Goal: Navigation & Orientation: Find specific page/section

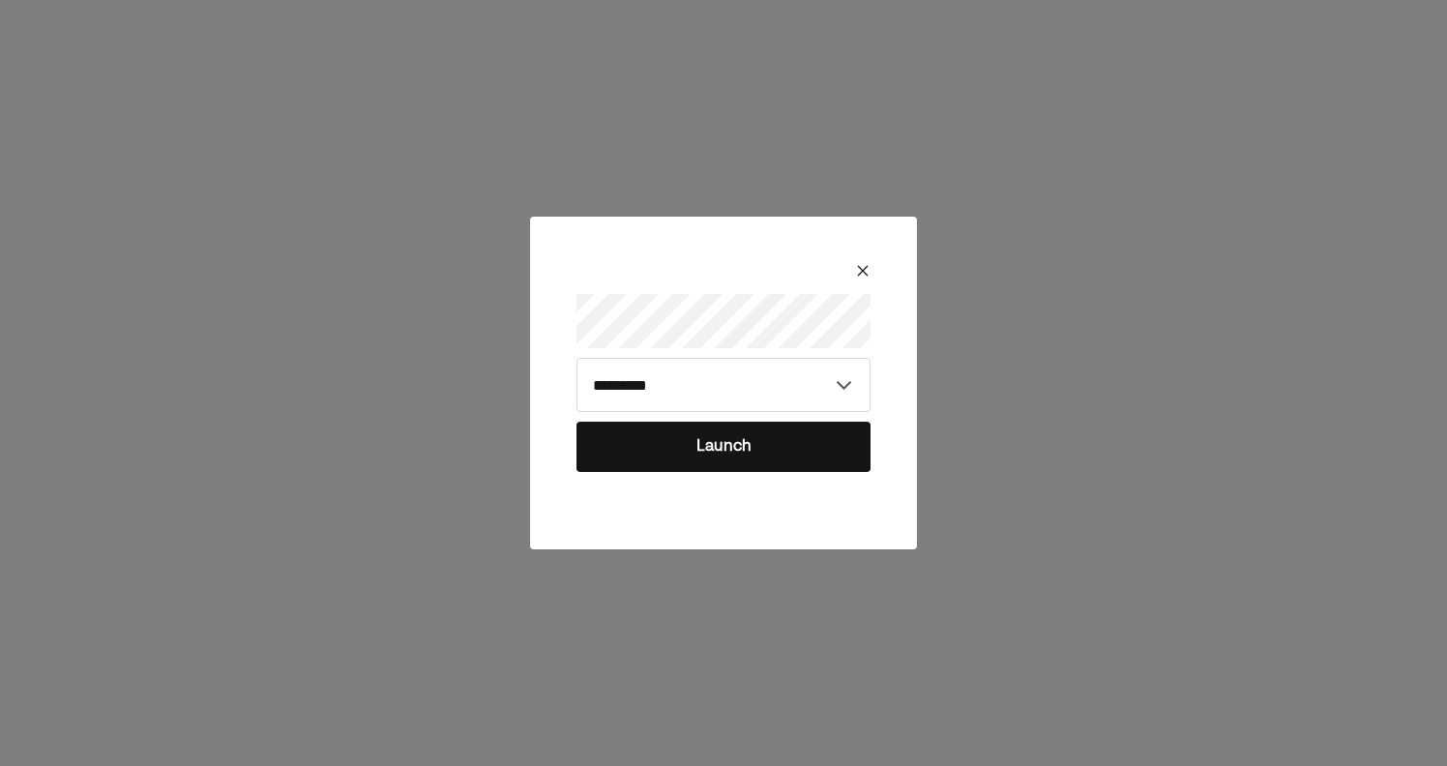
click at [740, 459] on button "Launch" at bounding box center [723, 447] width 294 height 50
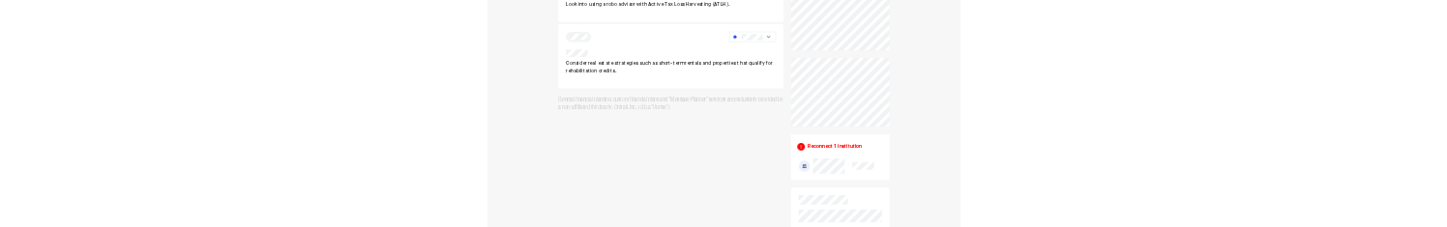
scroll to position [650, 0]
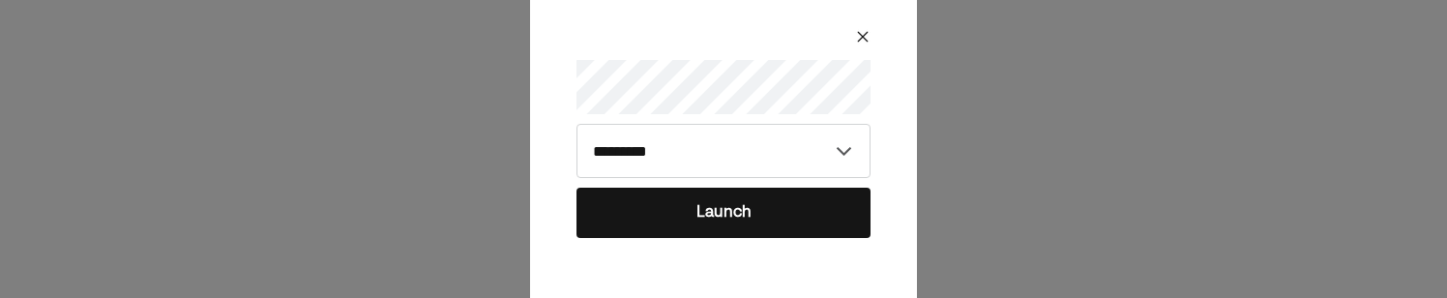
click at [804, 214] on button "Launch" at bounding box center [723, 213] width 294 height 50
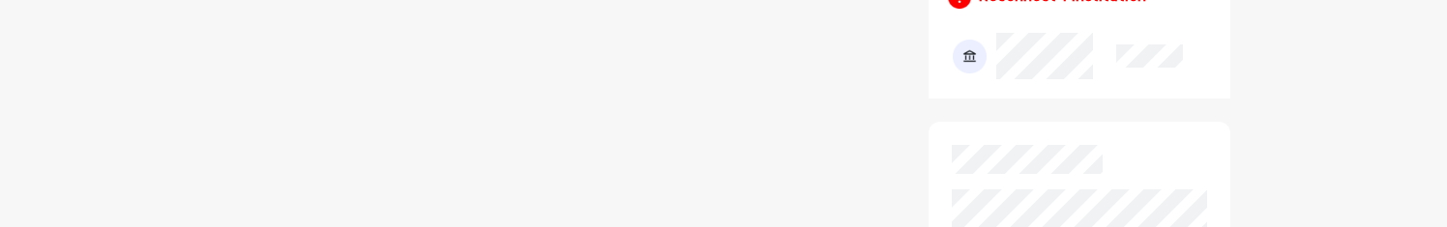
scroll to position [1109, 0]
